Goal: Task Accomplishment & Management: Manage account settings

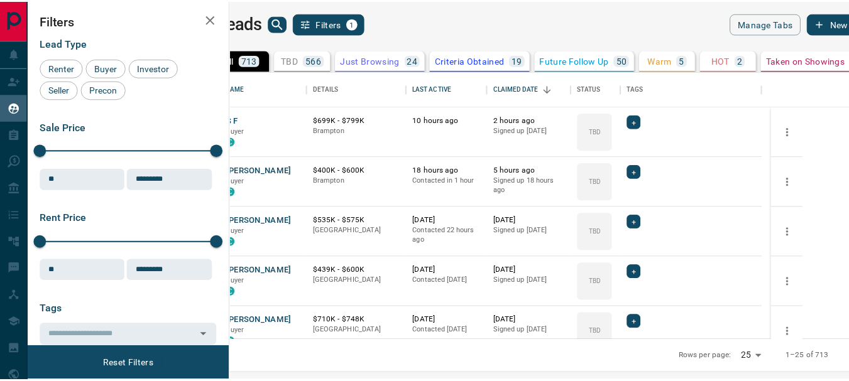
scroll to position [259, 611]
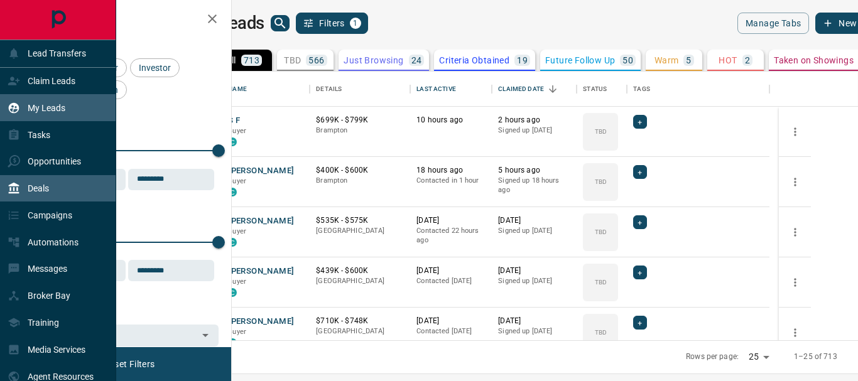
click at [38, 190] on p "Deals" at bounding box center [38, 188] width 21 height 10
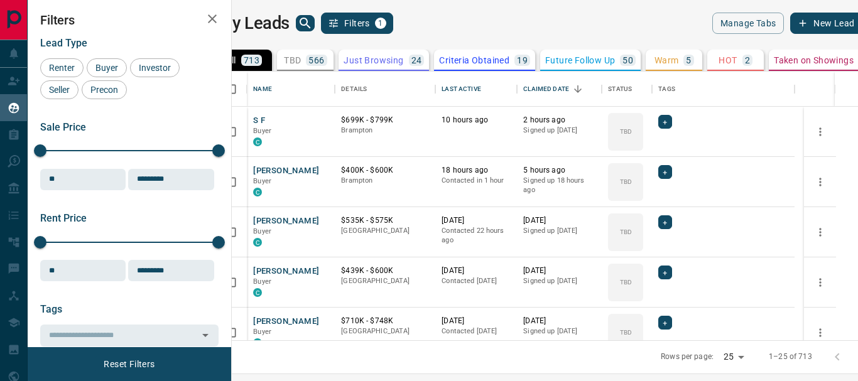
scroll to position [259, 611]
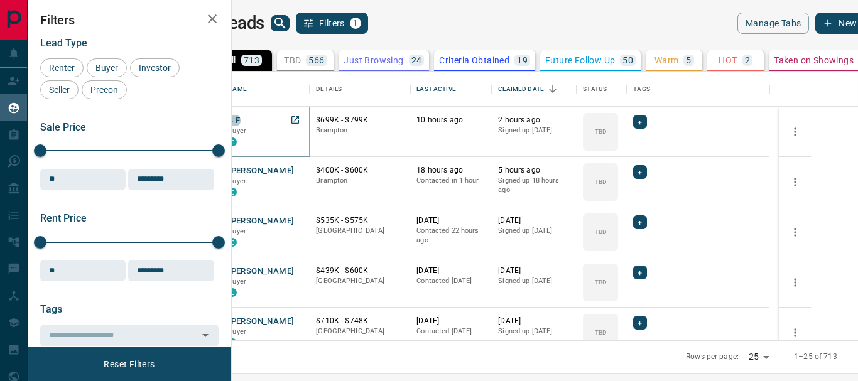
click at [240, 122] on button "S F" at bounding box center [234, 121] width 12 height 12
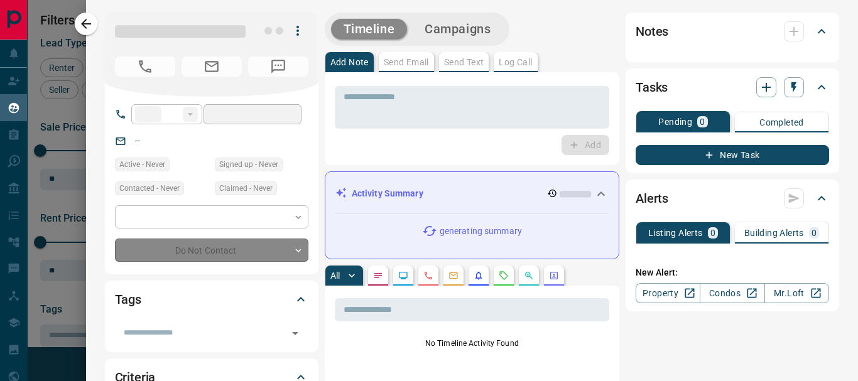
type input "**"
type input "**********"
type input "**"
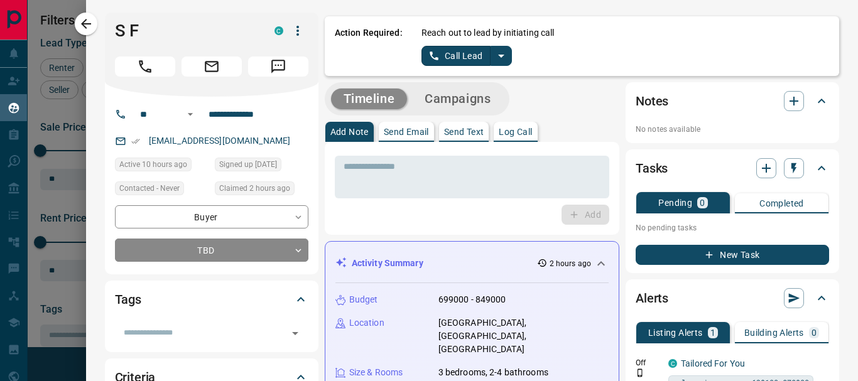
click at [506, 56] on icon "split button" at bounding box center [501, 55] width 15 height 15
click at [489, 99] on li "Log Manual Call" at bounding box center [466, 99] width 77 height 19
click at [512, 134] on p "Log Call" at bounding box center [515, 131] width 33 height 9
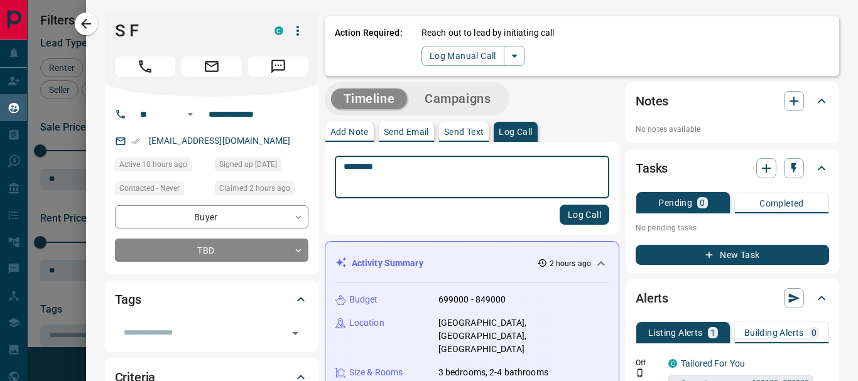
type textarea "*********"
click at [573, 220] on button "Log Call" at bounding box center [585, 215] width 50 height 20
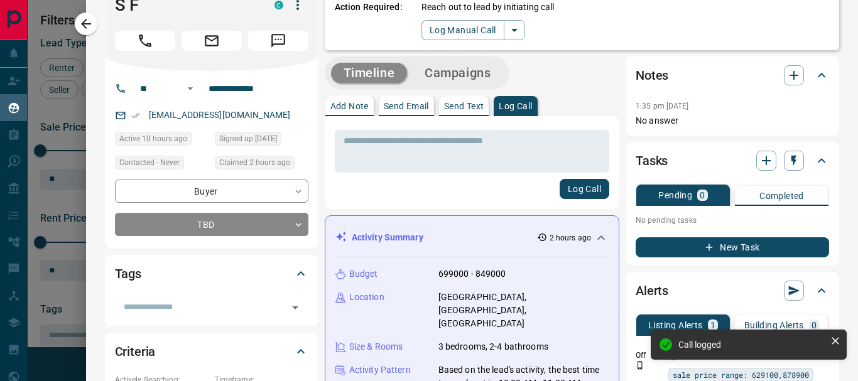
scroll to position [14, 0]
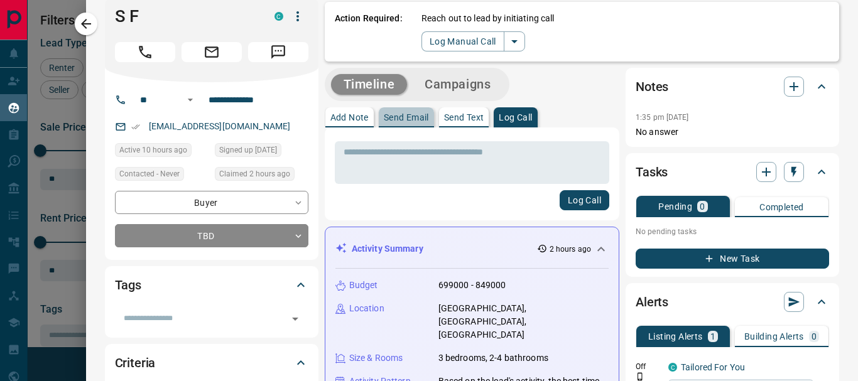
click at [420, 119] on p "Send Email" at bounding box center [406, 117] width 45 height 9
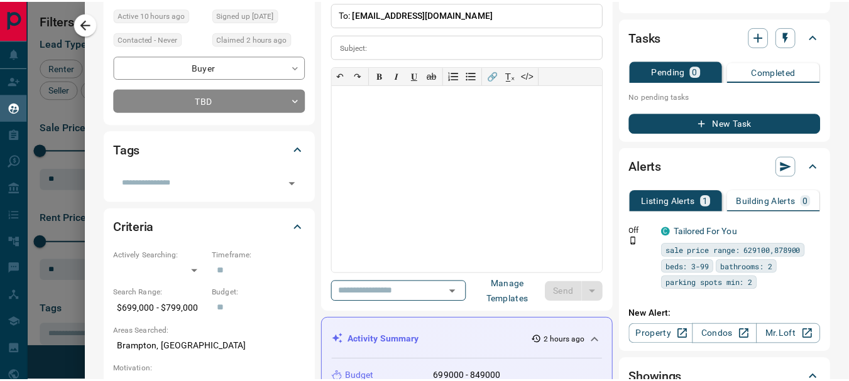
scroll to position [163, 0]
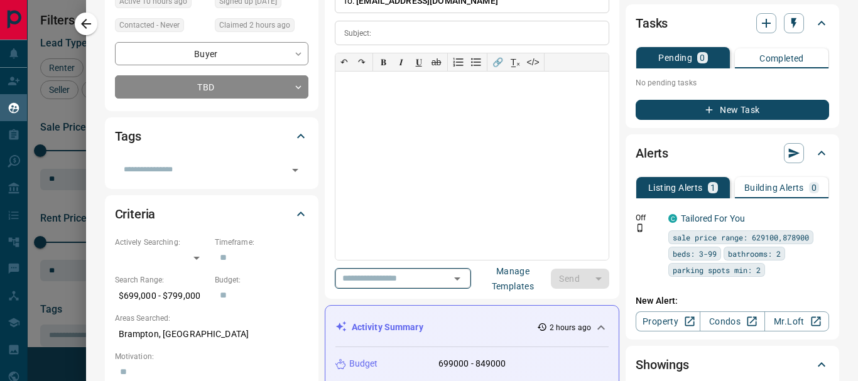
click at [465, 279] on icon "Open" at bounding box center [457, 278] width 15 height 15
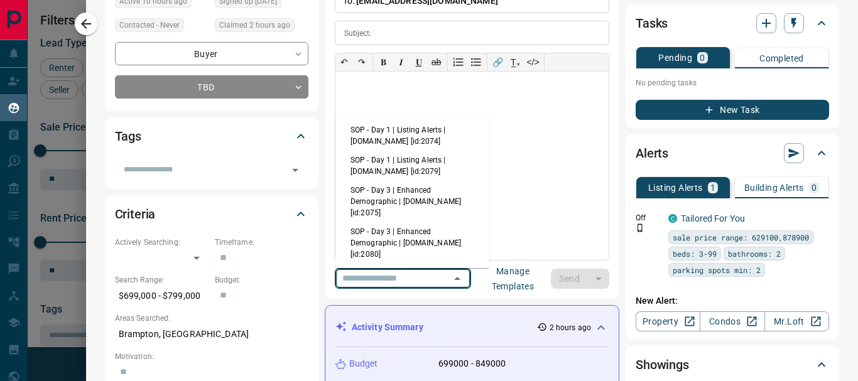
click at [398, 134] on li "SOP - Day 1 | Listing Alerts | [DOMAIN_NAME] [id:2074]" at bounding box center [412, 136] width 154 height 30
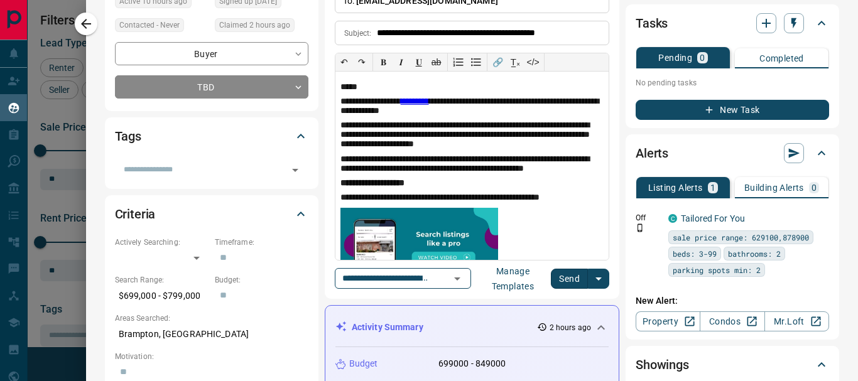
type input "**********"
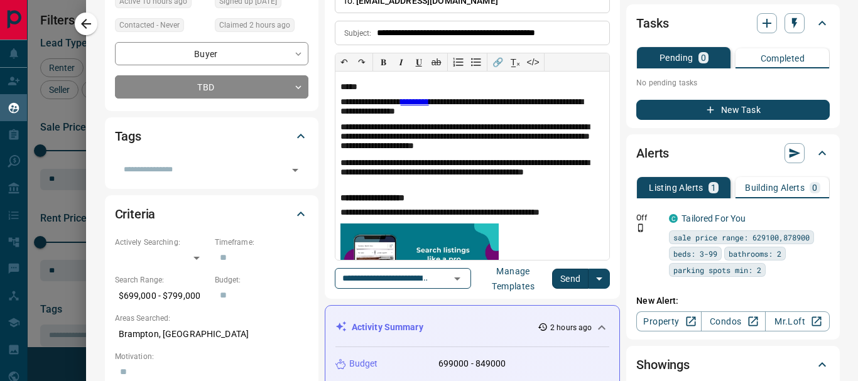
click at [580, 278] on button "Send" at bounding box center [570, 279] width 37 height 20
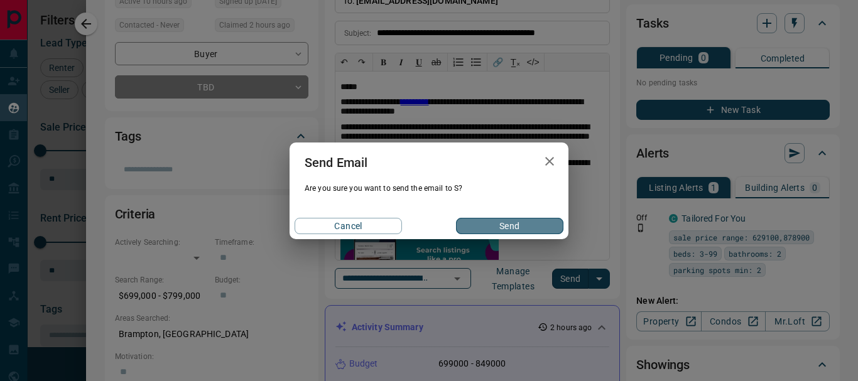
click at [516, 222] on button "Send" at bounding box center [509, 226] width 107 height 16
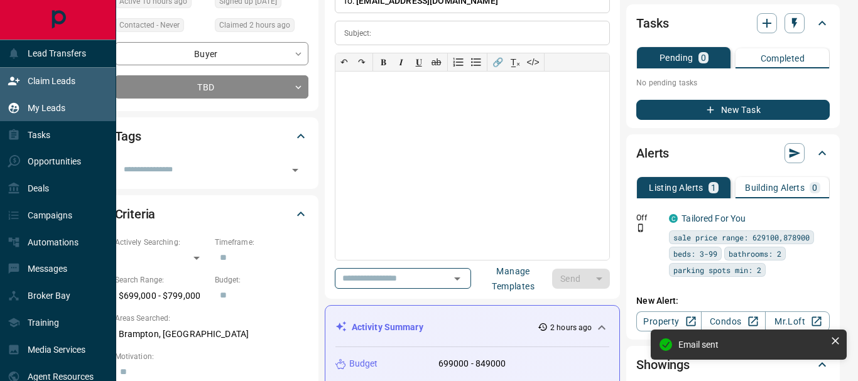
click at [45, 82] on p "Claim Leads" at bounding box center [52, 81] width 48 height 10
click at [46, 106] on p "My Leads" at bounding box center [47, 108] width 38 height 10
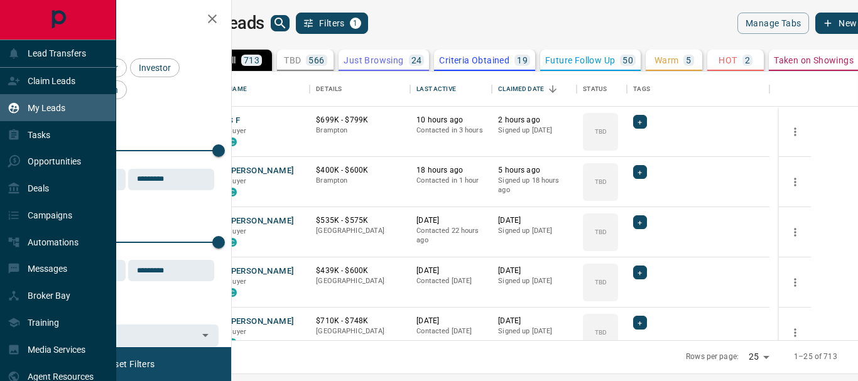
click at [46, 106] on p "My Leads" at bounding box center [47, 108] width 38 height 10
click at [48, 84] on p "Claim Leads" at bounding box center [52, 81] width 48 height 10
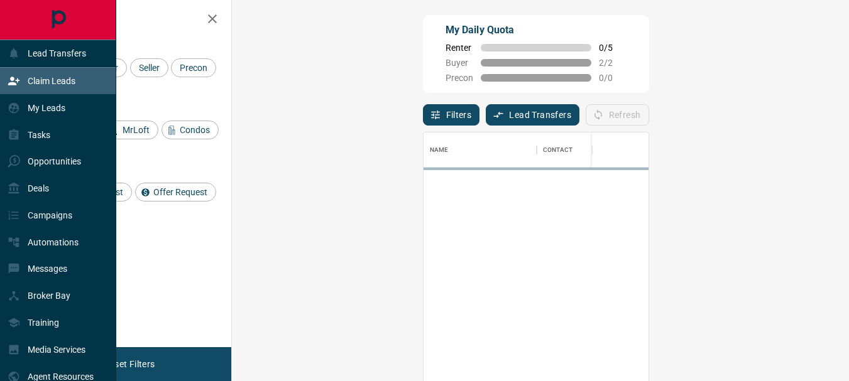
scroll to position [275, 580]
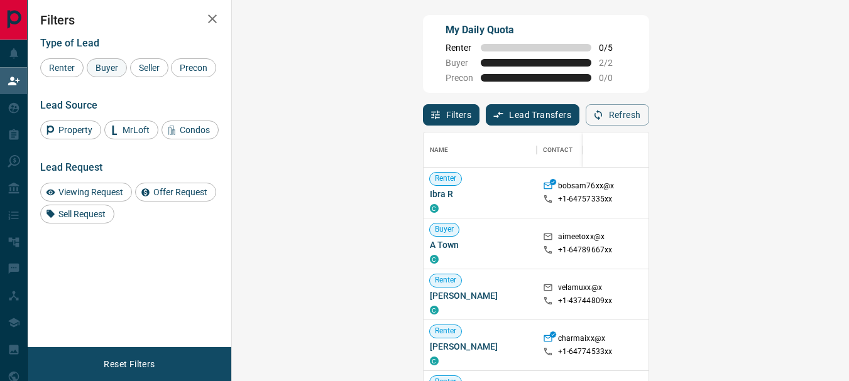
click at [104, 68] on span "Buyer" at bounding box center [106, 68] width 31 height 10
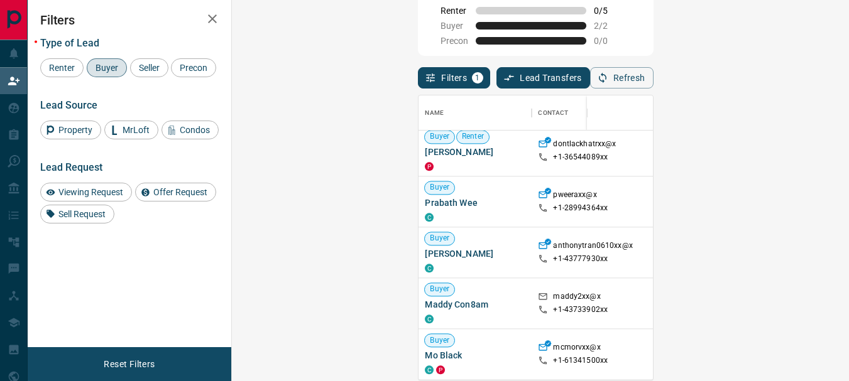
scroll to position [1364, 0]
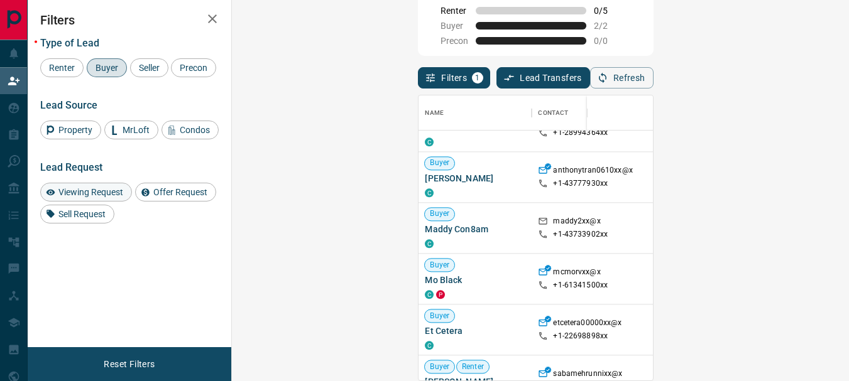
click at [71, 197] on span "Viewing Request" at bounding box center [90, 192] width 73 height 10
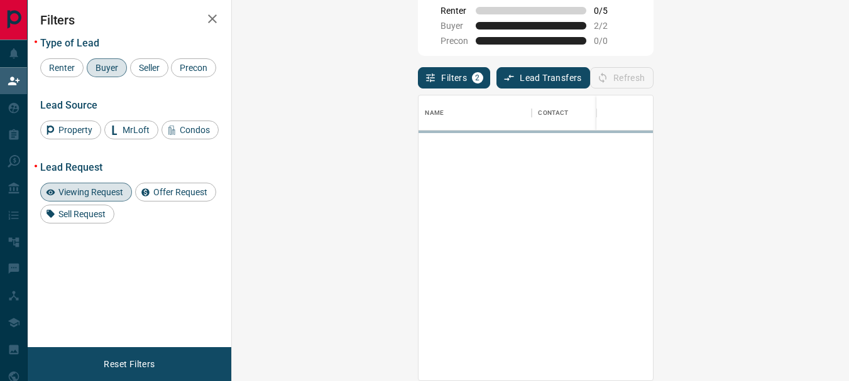
scroll to position [0, 0]
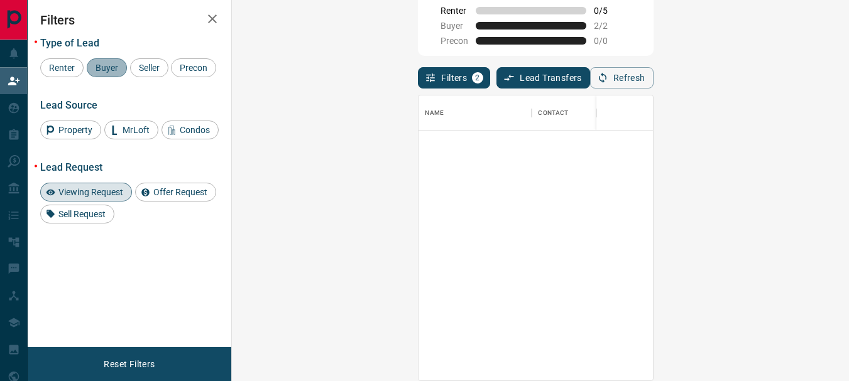
click at [103, 67] on span "Buyer" at bounding box center [106, 68] width 31 height 10
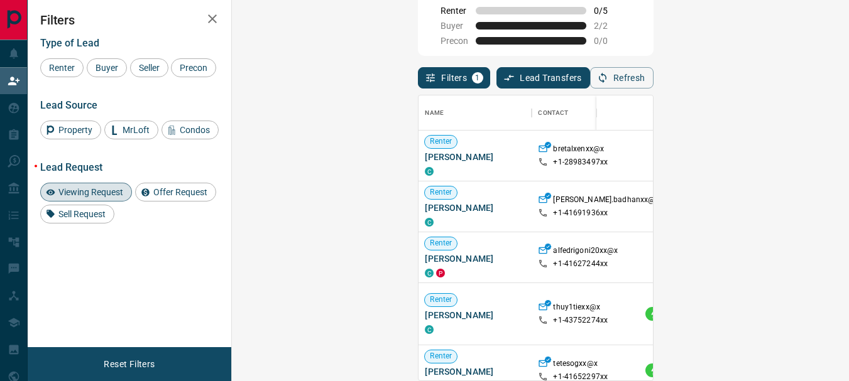
scroll to position [275, 580]
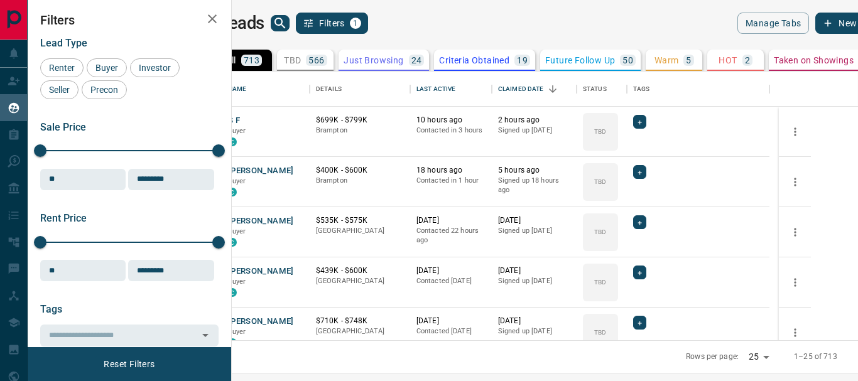
scroll to position [259, 611]
